Goal: Information Seeking & Learning: Learn about a topic

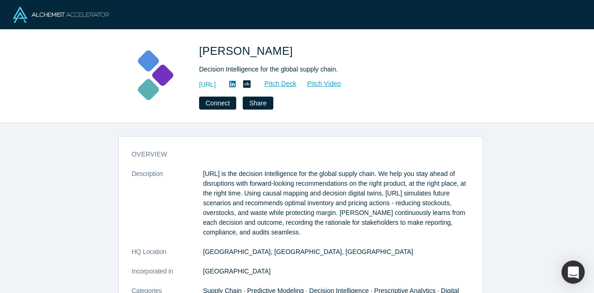
drag, startPoint x: 298, startPoint y: 230, endPoint x: 200, endPoint y: 170, distance: 114.9
click at [203, 170] on p "[URL] is the decision Intelligence for the global supply chain. We help you sta…" at bounding box center [336, 203] width 266 height 68
copy p "[URL] is the decision Intelligence for the global supply chain. We help you sta…"
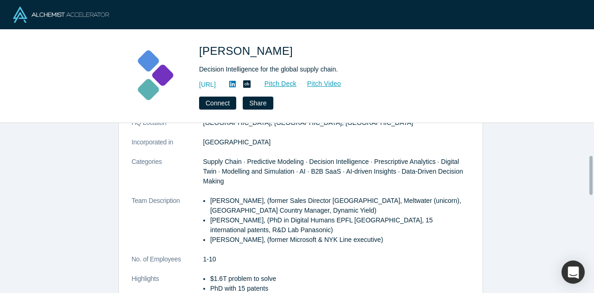
scroll to position [139, 0]
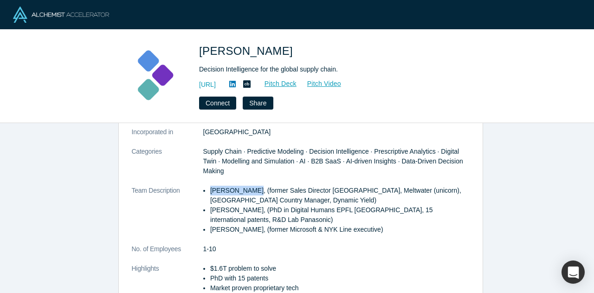
drag, startPoint x: 204, startPoint y: 190, endPoint x: 246, endPoint y: 192, distance: 42.7
click at [246, 192] on ul "[PERSON_NAME], (former Sales Director [GEOGRAPHIC_DATA], Meltwater (unicorn), […" at bounding box center [336, 209] width 266 height 49
copy li "[PERSON_NAME]"
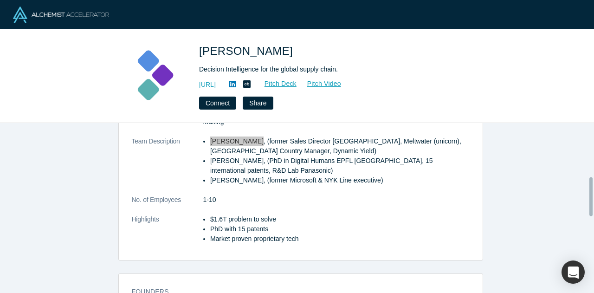
scroll to position [232, 0]
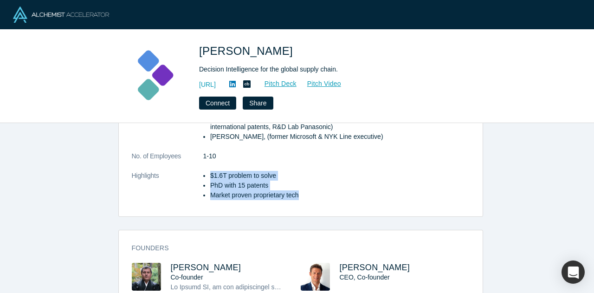
drag, startPoint x: 302, startPoint y: 192, endPoint x: 228, endPoint y: 176, distance: 76.4
click at [198, 176] on dl "Description [URL] is the decision Intelligence for the global supply chain. We …" at bounding box center [301, 73] width 338 height 273
copy dl "$1.6T problem to solve PhD with 15 patents Market proven proprietary tech"
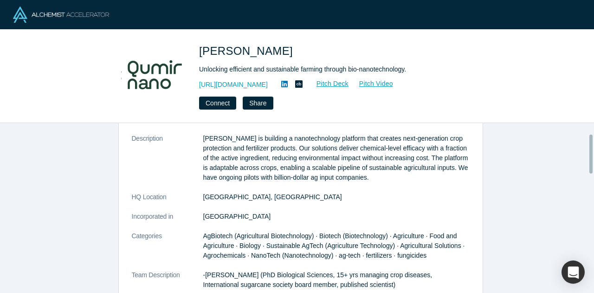
scroll to position [46, 0]
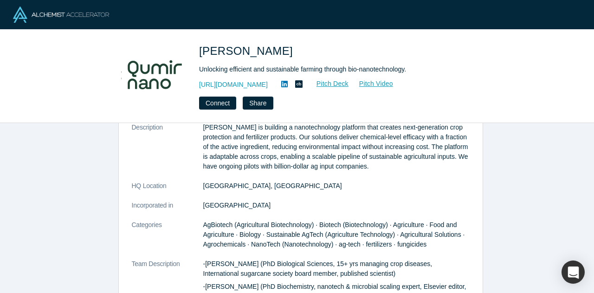
click at [258, 66] on div "Unlocking efficient and sustainable farming through bio-nanotechnology." at bounding box center [329, 69] width 260 height 10
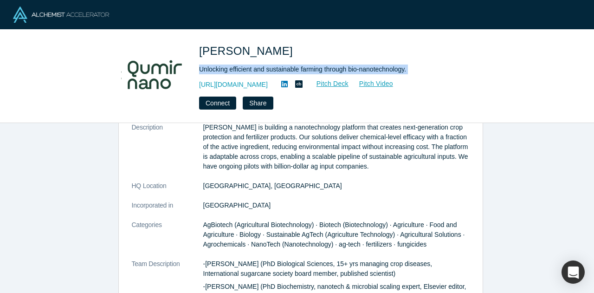
click at [258, 66] on div "Unlocking efficient and sustainable farming through bio-nanotechnology." at bounding box center [329, 69] width 260 height 10
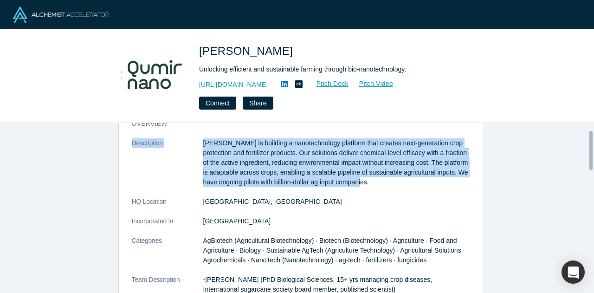
scroll to position [7, 0]
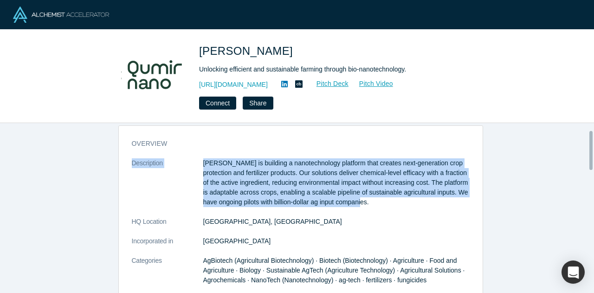
drag, startPoint x: 409, startPoint y: 168, endPoint x: 196, endPoint y: 125, distance: 217.6
click at [196, 125] on div "overview Description Qumir Nano is building a nanotechnology platform that crea…" at bounding box center [300, 211] width 600 height 177
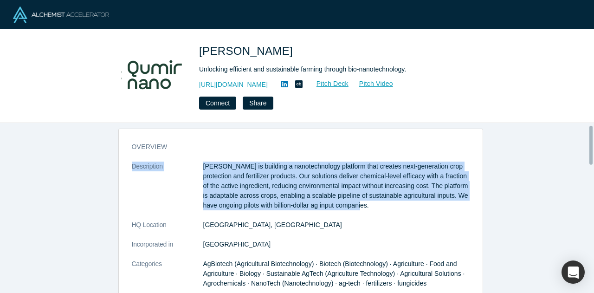
click at [203, 164] on p "[PERSON_NAME] is building a nanotechnology platform that creates next-generatio…" at bounding box center [336, 185] width 266 height 49
drag, startPoint x: 199, startPoint y: 165, endPoint x: 402, endPoint y: 205, distance: 206.1
click at [402, 205] on p "[PERSON_NAME] is building a nanotechnology platform that creates next-generatio…" at bounding box center [336, 185] width 266 height 49
copy p "[PERSON_NAME] is building a nanotechnology platform that creates next-generatio…"
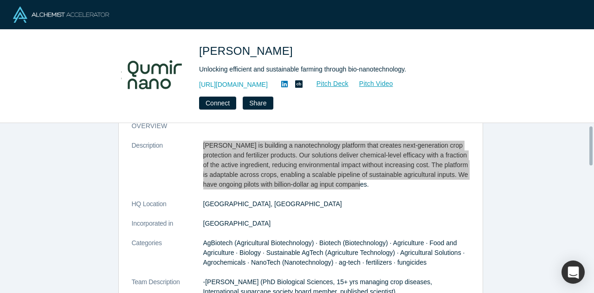
scroll to position [54, 0]
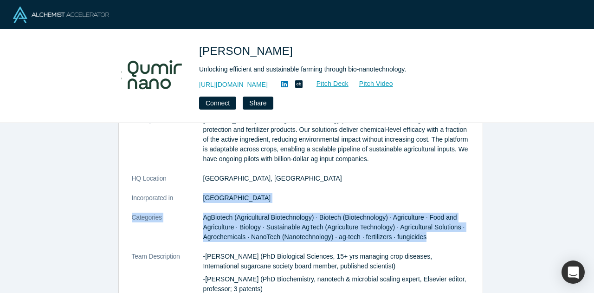
drag, startPoint x: 426, startPoint y: 236, endPoint x: 203, endPoint y: 217, distance: 223.4
click at [203, 212] on dd "AgBiotech (Agricultural Biotechnology) · Biotech (Biotechnology) · Agriculture …" at bounding box center [336, 226] width 266 height 29
copy span "AgBiotech (Agricultural Biotechnology) · Biotech (Biotechnology) · Agriculture …"
drag, startPoint x: 345, startPoint y: 180, endPoint x: 318, endPoint y: 179, distance: 26.9
click at [345, 180] on dd "[GEOGRAPHIC_DATA], [GEOGRAPHIC_DATA]" at bounding box center [336, 178] width 266 height 10
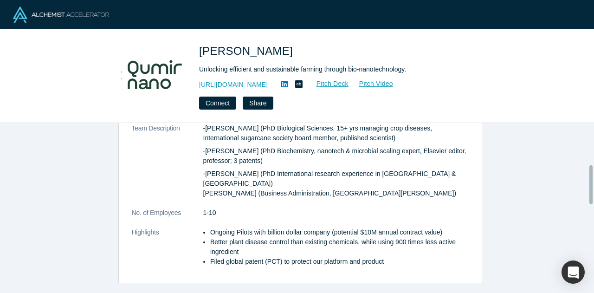
scroll to position [193, 0]
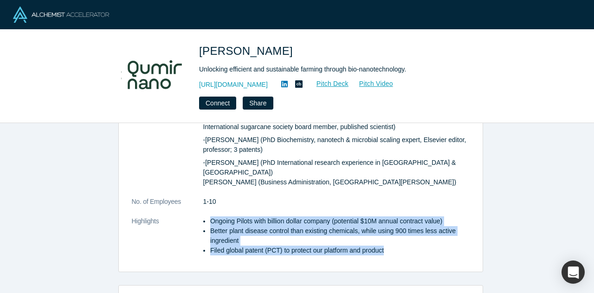
drag, startPoint x: 204, startPoint y: 208, endPoint x: 383, endPoint y: 244, distance: 182.5
click at [383, 244] on ul "Ongoing Pilots with billion dollar company (potential $10M annual contract valu…" at bounding box center [336, 235] width 266 height 39
copy ul "Ongoing Pilots with billion dollar company (potential $10M annual contract valu…"
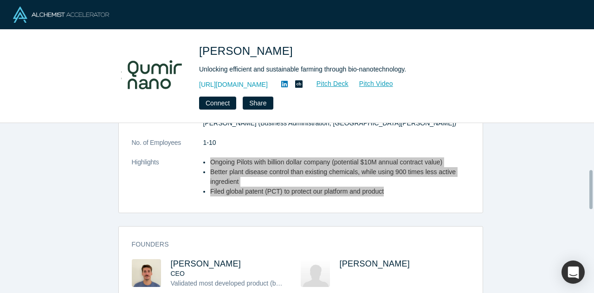
scroll to position [332, 0]
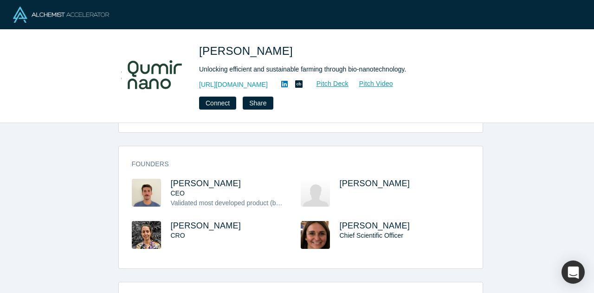
drag, startPoint x: 232, startPoint y: 173, endPoint x: 158, endPoint y: 174, distance: 74.2
click at [158, 179] on div "Franco Ciaffone CEO Validated most developed product (bio-nanofungicide) - 2 so…" at bounding box center [216, 200] width 169 height 42
copy div "Franco Ciaffone"
click at [345, 82] on link "Pitch Deck" at bounding box center [327, 83] width 43 height 11
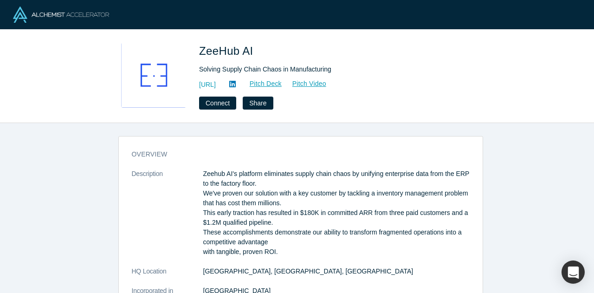
drag, startPoint x: 198, startPoint y: 173, endPoint x: 298, endPoint y: 250, distance: 126.0
drag, startPoint x: 253, startPoint y: 201, endPoint x: 220, endPoint y: 165, distance: 48.9
click at [283, 183] on p "Zeehub AI's platform eliminates supply chain chaos by unifying enterprise data …" at bounding box center [336, 213] width 266 height 88
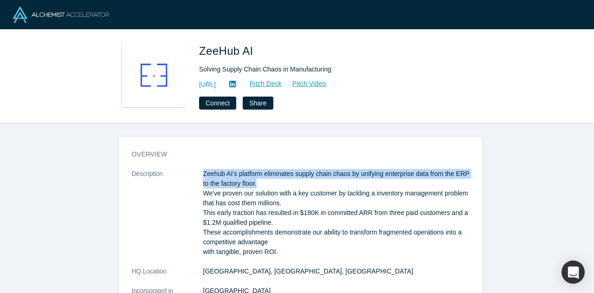
drag, startPoint x: 267, startPoint y: 186, endPoint x: 186, endPoint y: 172, distance: 82.0
copy dl "Zeehub AI's platform eliminates supply chain chaos by unifying enterprise data …"
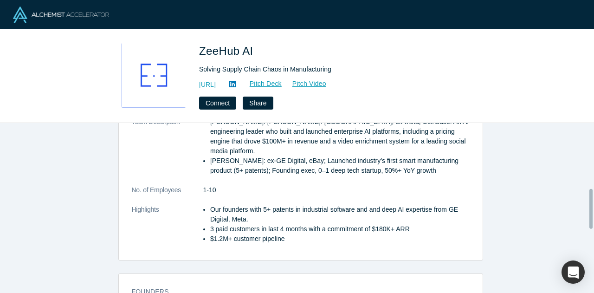
scroll to position [278, 0]
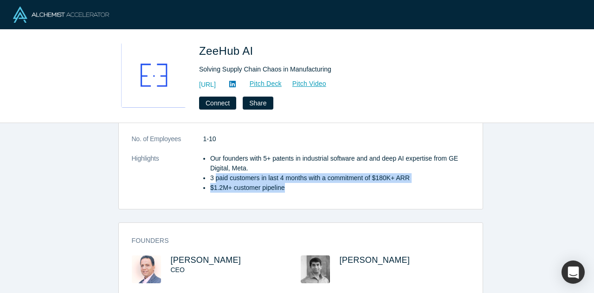
drag, startPoint x: 289, startPoint y: 176, endPoint x: 201, endPoint y: 158, distance: 90.5
click at [206, 160] on ul "Our founders with 5+ patents in industrial software and and deep AI expertise f…" at bounding box center [336, 172] width 266 height 39
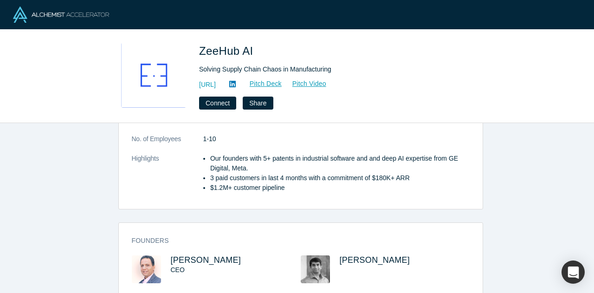
click at [210, 153] on li "Our founders with 5+ patents in industrial software and and deep AI expertise f…" at bounding box center [339, 162] width 259 height 19
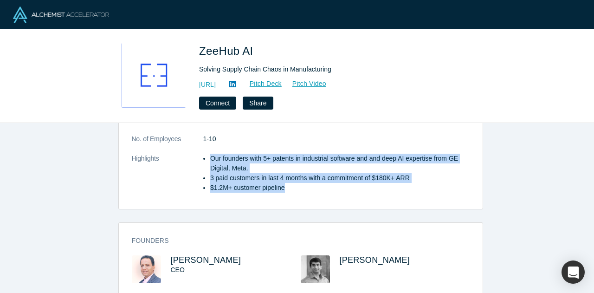
drag, startPoint x: 204, startPoint y: 147, endPoint x: 287, endPoint y: 179, distance: 88.1
click at [287, 179] on ul "Our founders with 5+ patents in industrial software and and deep AI expertise f…" at bounding box center [336, 172] width 266 height 39
copy ul "Our founders with 5+ patents in industrial software and and deep AI expertise f…"
drag, startPoint x: 294, startPoint y: 83, endPoint x: 134, endPoint y: 22, distance: 171.1
click at [282, 83] on link "Pitch Deck" at bounding box center [260, 83] width 43 height 11
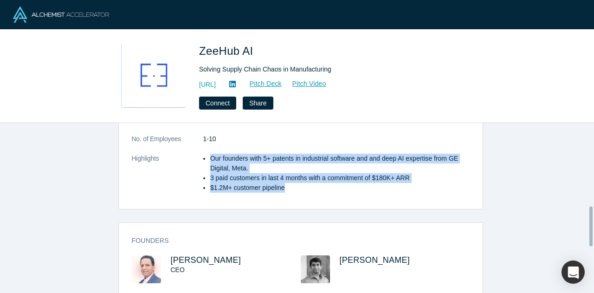
scroll to position [371, 0]
